Goal: Information Seeking & Learning: Find specific fact

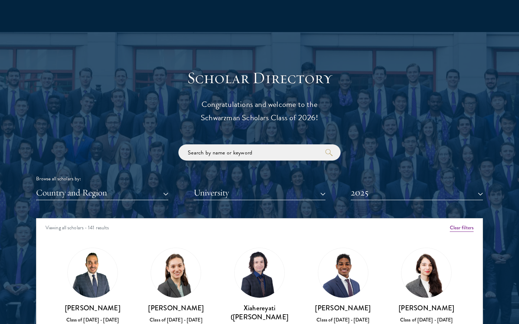
scroll to position [794, 0]
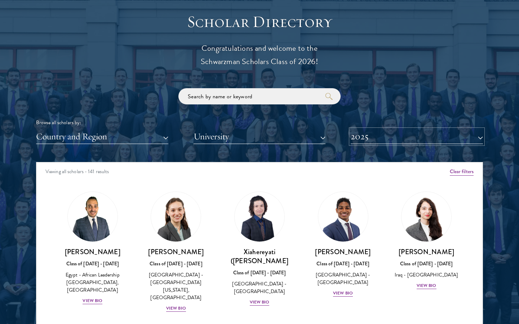
click at [385, 133] on button "2025" at bounding box center [417, 136] width 132 height 15
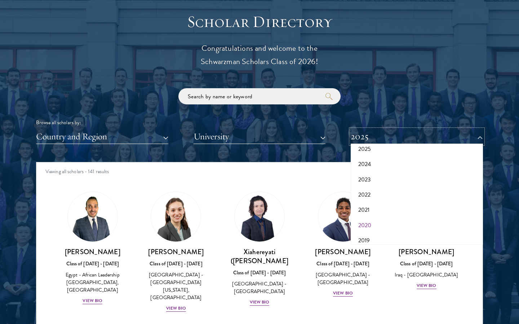
scroll to position [57, 0]
click at [377, 222] on button "2019" at bounding box center [417, 222] width 128 height 15
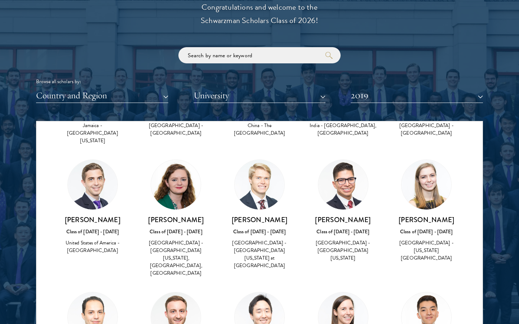
scroll to position [2167, 0]
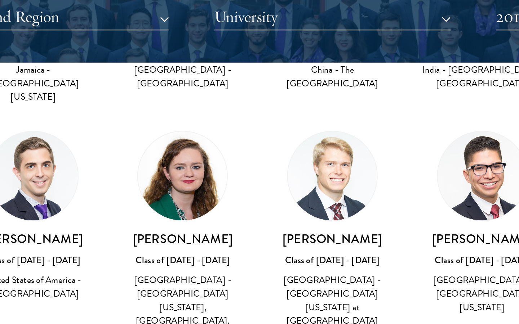
drag, startPoint x: 147, startPoint y: 222, endPoint x: 159, endPoint y: 225, distance: 12.0
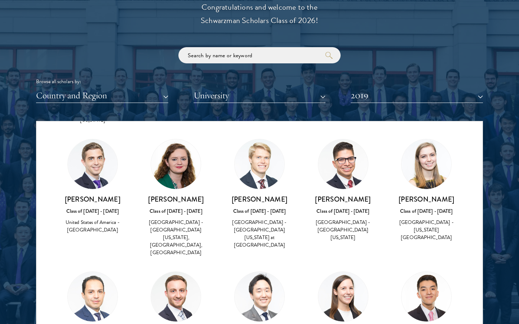
scroll to position [2188, 0]
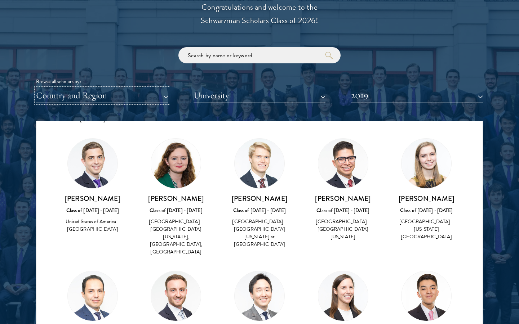
click at [142, 95] on button "Country and Region" at bounding box center [102, 95] width 132 height 15
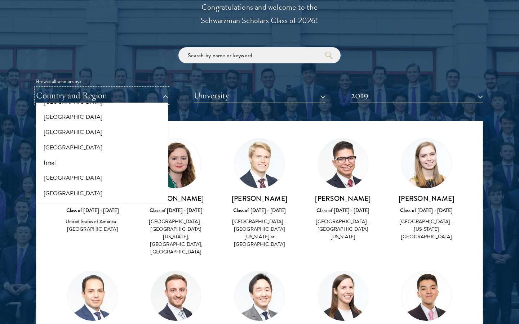
scroll to position [576, 0]
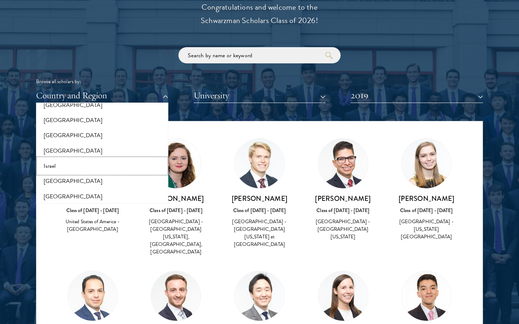
click at [56, 162] on button "Israel" at bounding box center [102, 166] width 128 height 15
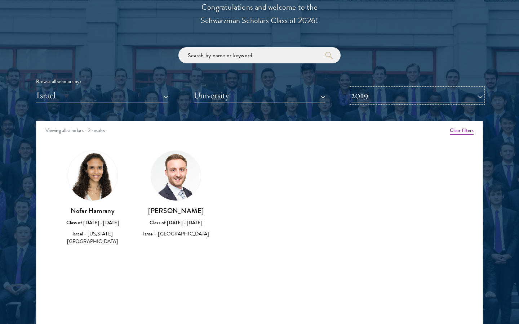
click at [373, 92] on button "2019" at bounding box center [417, 95] width 132 height 15
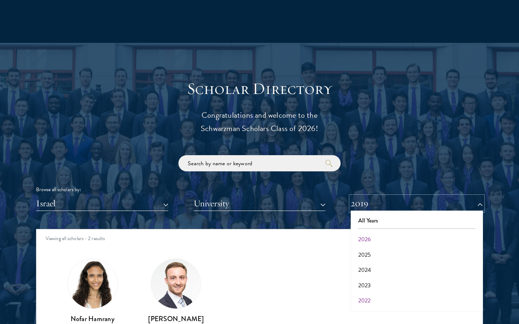
scroll to position [763, 0]
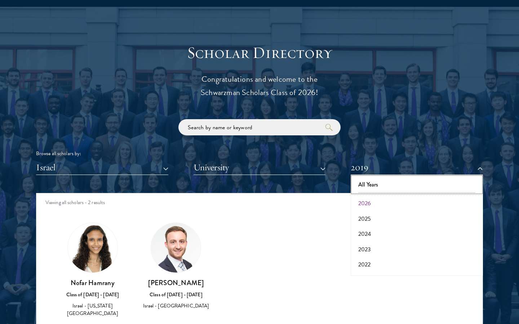
click at [368, 181] on button "All Years" at bounding box center [417, 184] width 128 height 15
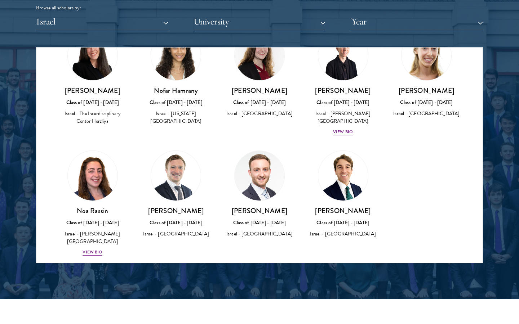
scroll to position [915, 0]
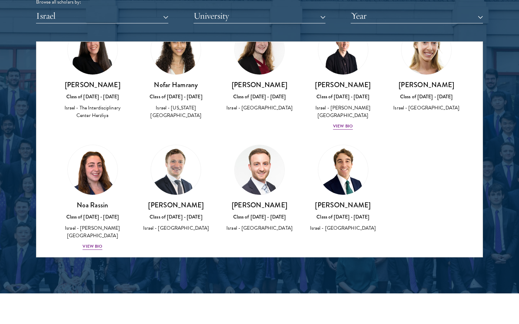
click at [195, 201] on h3 "[PERSON_NAME]" at bounding box center [176, 205] width 69 height 9
drag, startPoint x: 284, startPoint y: 198, endPoint x: 238, endPoint y: 197, distance: 45.8
click at [238, 201] on h3 "[PERSON_NAME]" at bounding box center [259, 205] width 69 height 9
click at [230, 201] on h3 "[PERSON_NAME]" at bounding box center [259, 205] width 69 height 9
drag, startPoint x: 382, startPoint y: 195, endPoint x: 308, endPoint y: 199, distance: 74.7
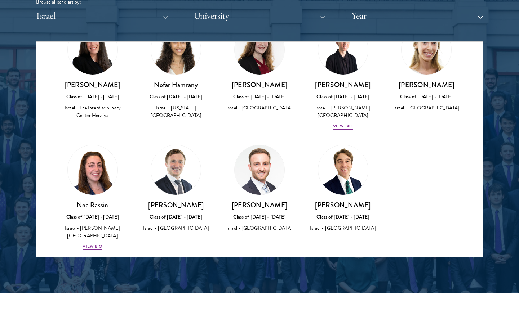
click at [308, 199] on div "[PERSON_NAME] Class of [DATE] - [DATE] [GEOGRAPHIC_DATA] - [GEOGRAPHIC_DATA]" at bounding box center [343, 189] width 84 height 102
click at [384, 191] on div "[PERSON_NAME] Class of [DATE] - [DATE] [GEOGRAPHIC_DATA] - [GEOGRAPHIC_DATA]" at bounding box center [343, 189] width 84 height 102
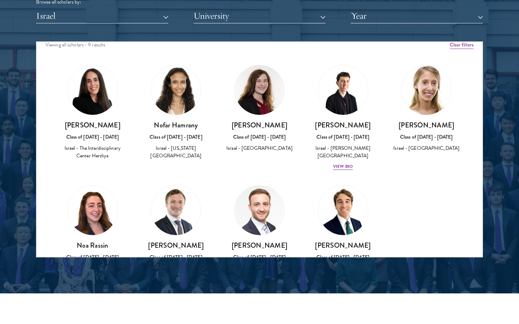
scroll to position [0, 0]
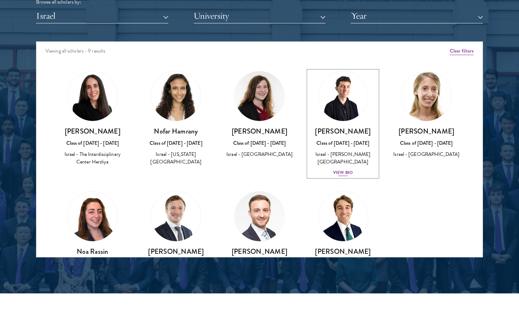
drag, startPoint x: 316, startPoint y: 130, endPoint x: 336, endPoint y: 130, distance: 19.8
drag, startPoint x: 370, startPoint y: 128, endPoint x: 347, endPoint y: 162, distance: 41.0
click at [347, 169] on div "View Bio" at bounding box center [343, 172] width 20 height 7
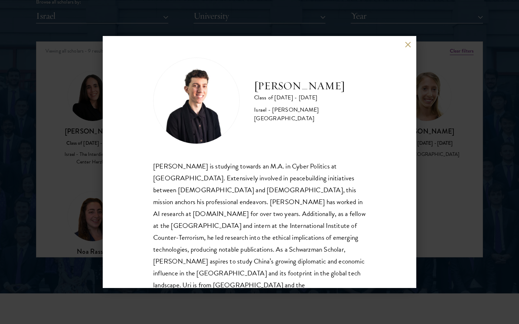
scroll to position [13, 0]
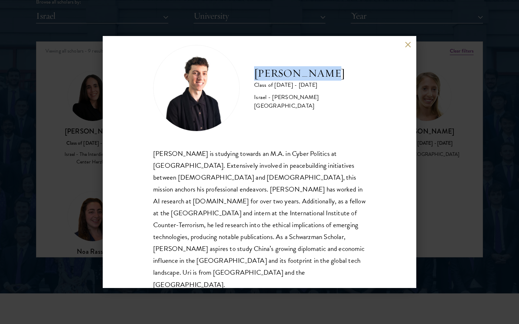
drag, startPoint x: 254, startPoint y: 79, endPoint x: 329, endPoint y: 76, distance: 75.0
click at [329, 76] on div "[PERSON_NAME] Class of [DATE] - [DATE] Israel - [PERSON_NAME][GEOGRAPHIC_DATA]" at bounding box center [259, 88] width 213 height 86
copy h2 "[PERSON_NAME]"
